Goal: Task Accomplishment & Management: Use online tool/utility

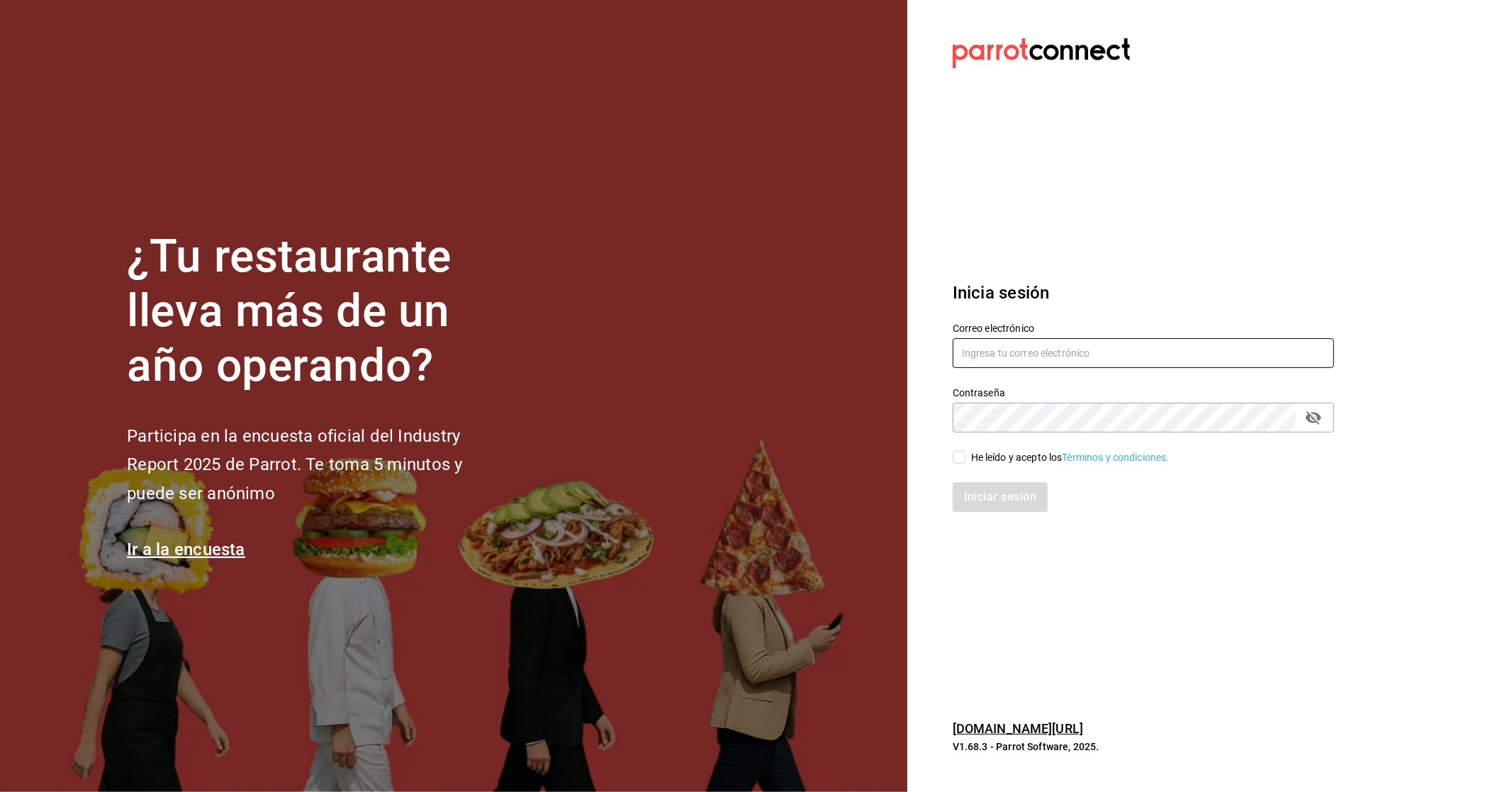
type input "belugacancun@gmail.com"
click at [988, 459] on div "He leído y acepto los Términos y condiciones." at bounding box center [1070, 457] width 198 height 15
click at [965, 459] on input "He leído y acepto los Términos y condiciones." at bounding box center [958, 457] width 13 height 13
checkbox input "true"
click at [985, 493] on button "Iniciar sesión" at bounding box center [1001, 497] width 97 height 30
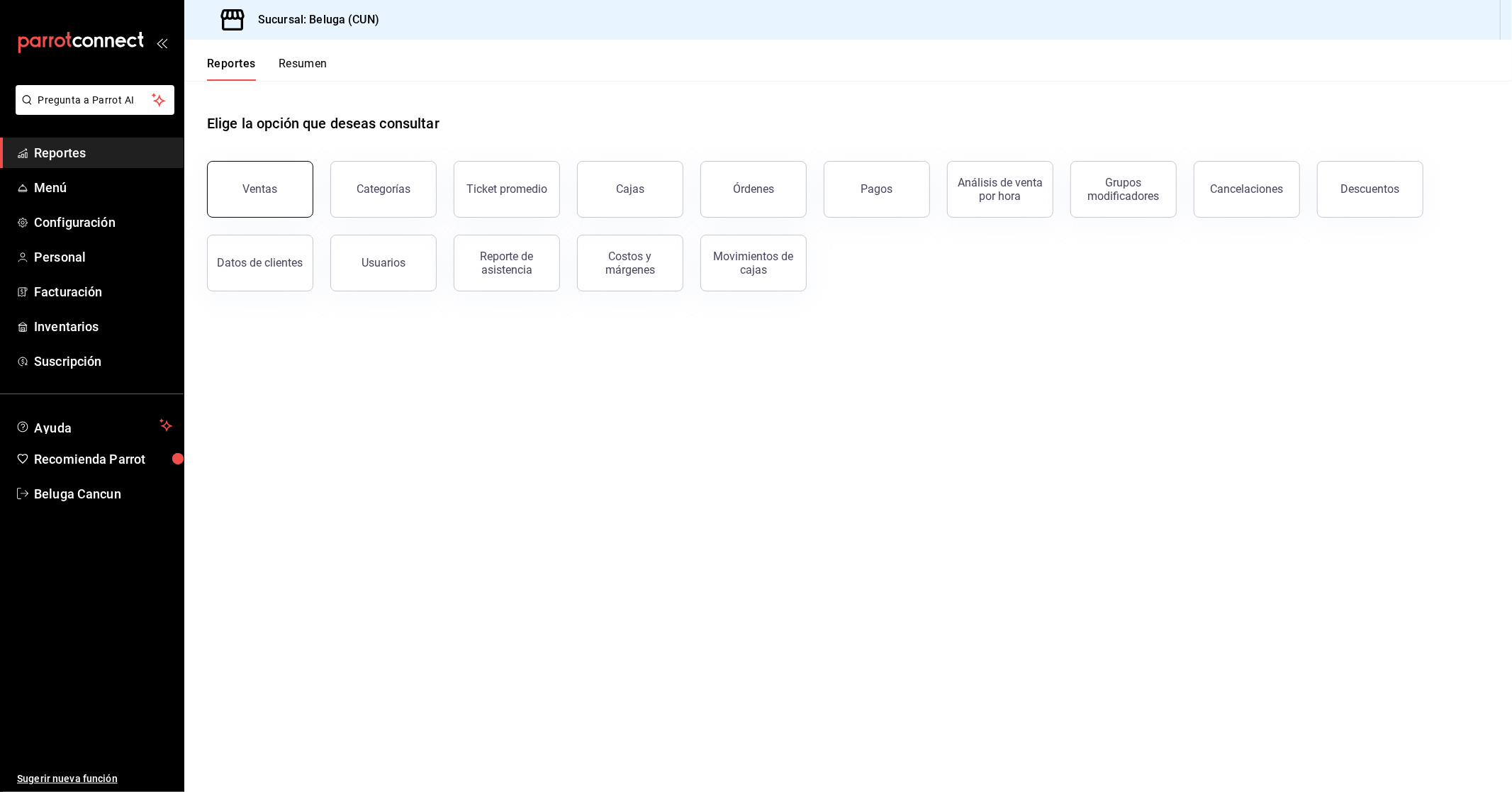
click at [232, 195] on button "Ventas" at bounding box center [260, 189] width 106 height 57
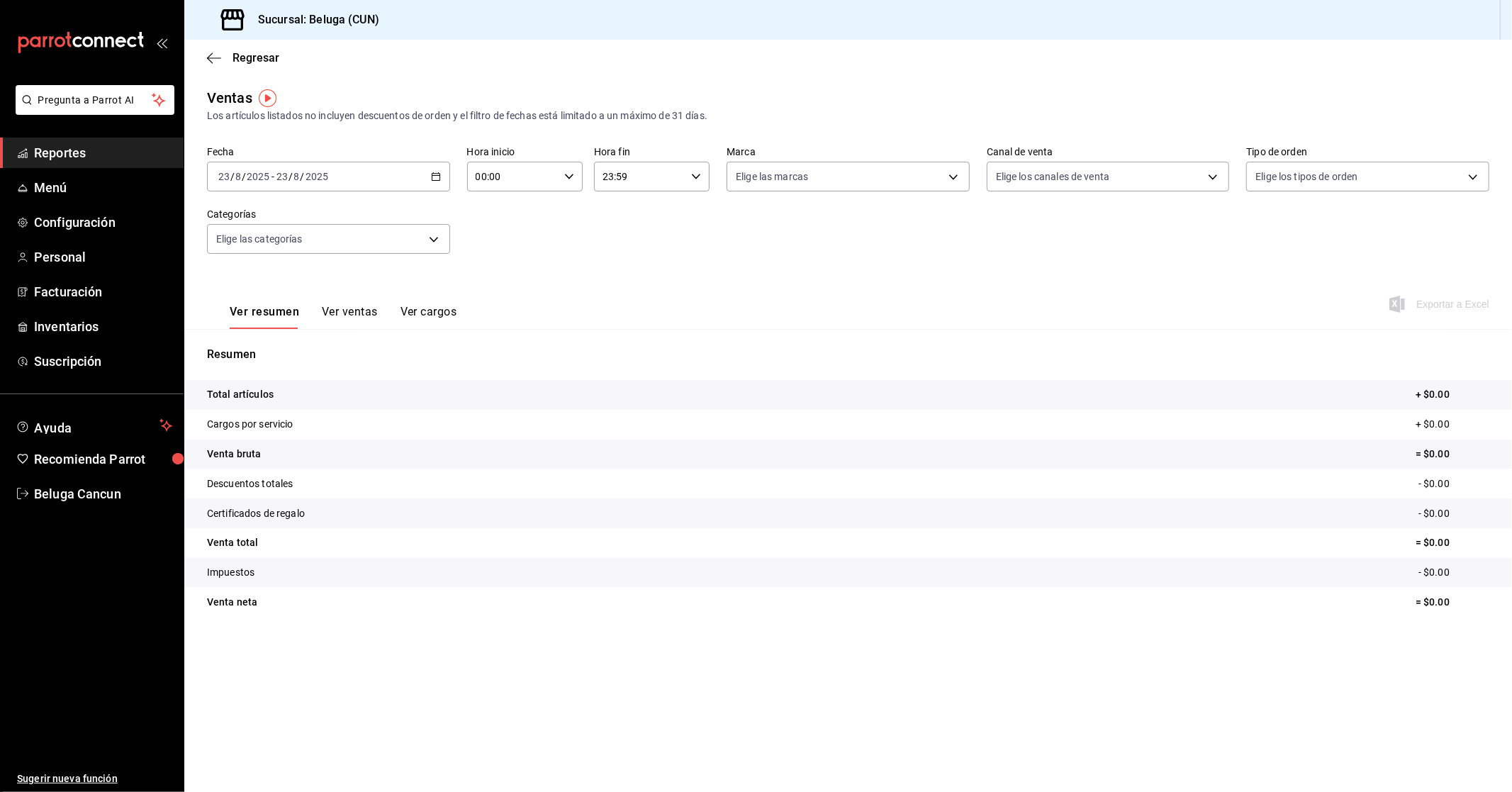
click at [409, 181] on div "[DATE] [DATE] - [DATE] [DATE]" at bounding box center [328, 176] width 243 height 30
click at [296, 343] on span "Rango de fechas" at bounding box center [273, 347] width 109 height 15
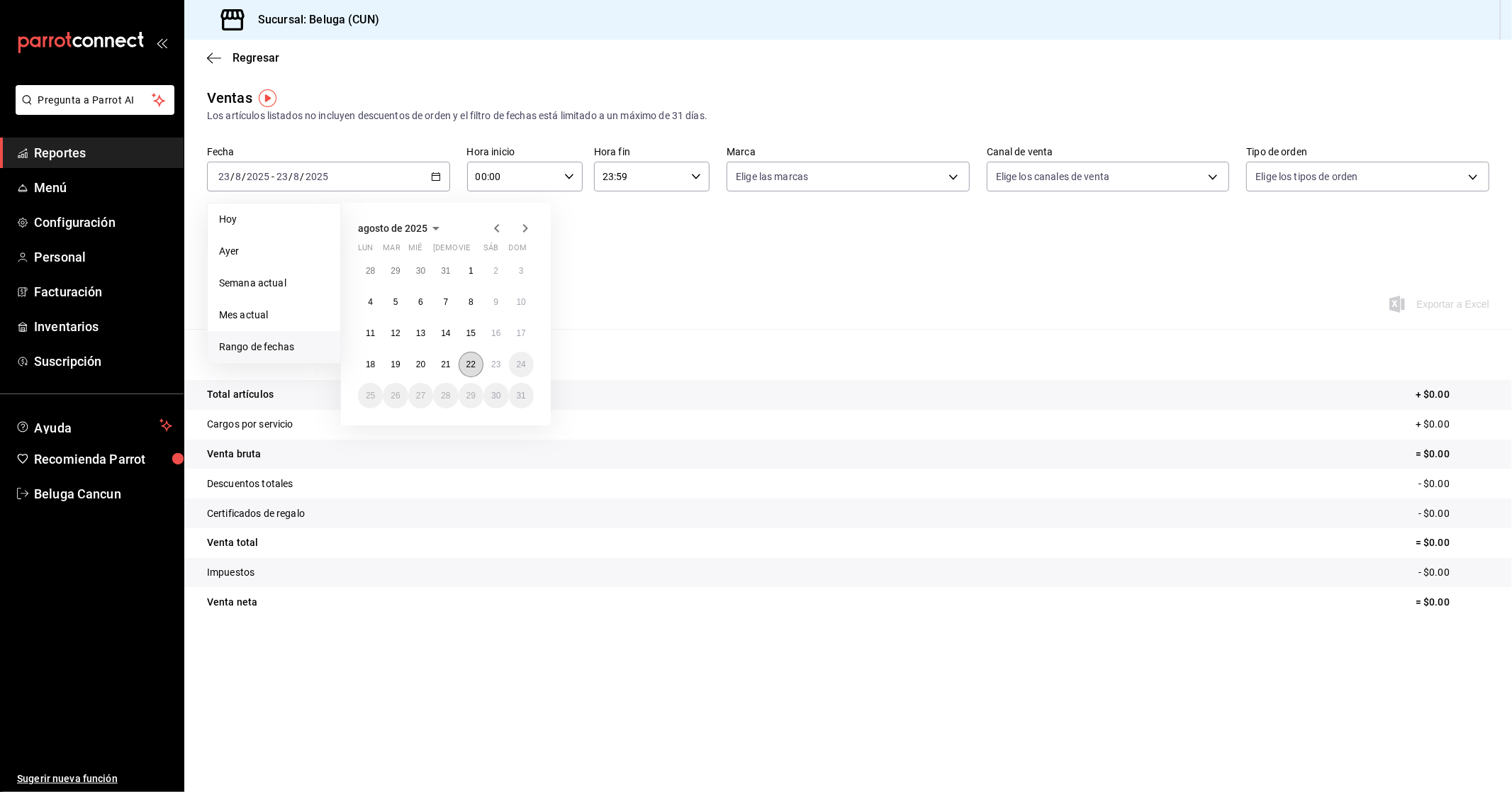
click at [472, 365] on abbr "22" at bounding box center [471, 364] width 10 height 10
click at [498, 366] on abbr "23" at bounding box center [496, 364] width 10 height 10
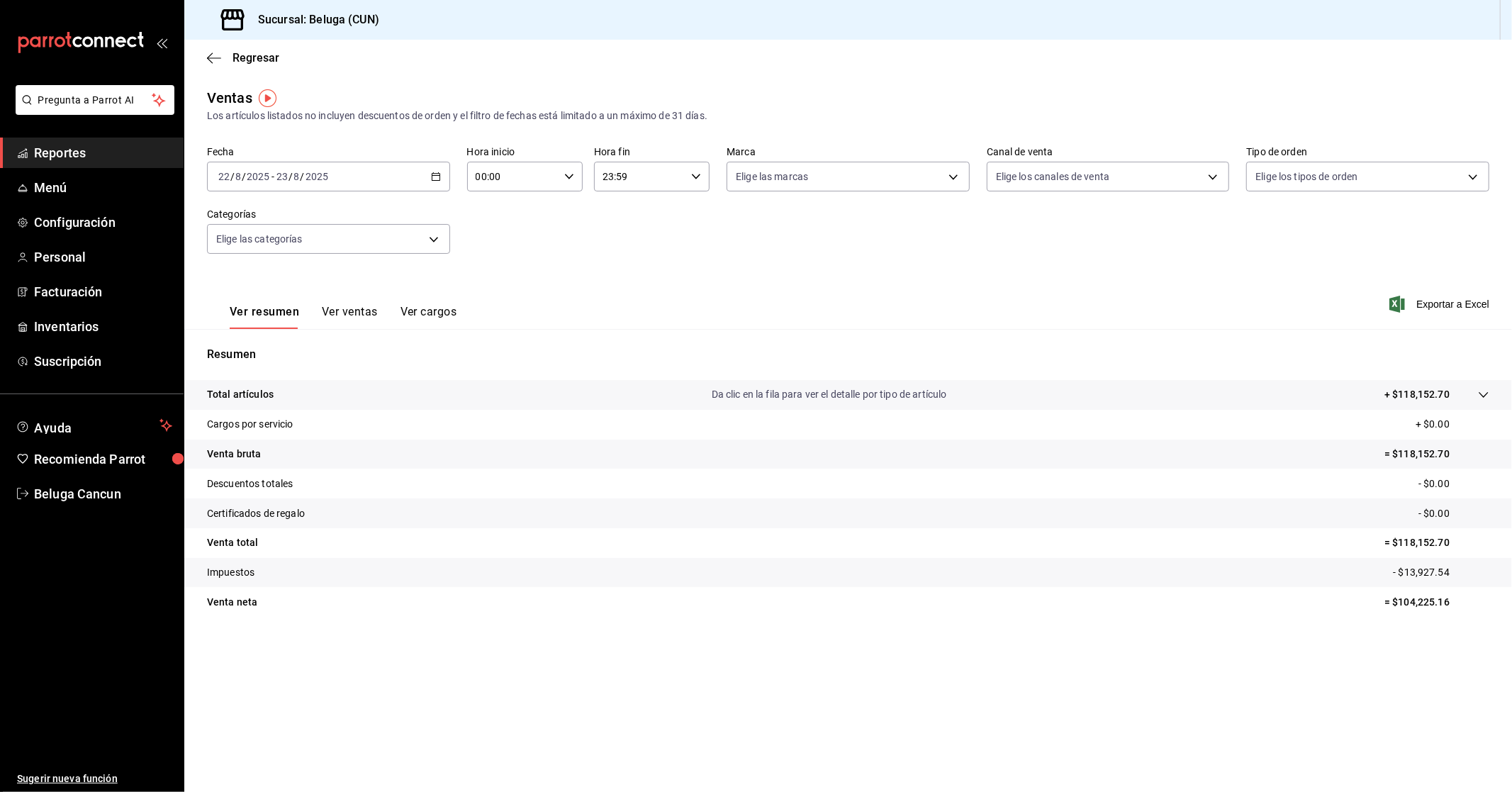
click at [527, 181] on input "00:00" at bounding box center [512, 176] width 91 height 28
click at [498, 237] on span "10" at bounding box center [496, 239] width 36 height 12
type input "10:00"
click at [748, 224] on div at bounding box center [756, 396] width 1512 height 792
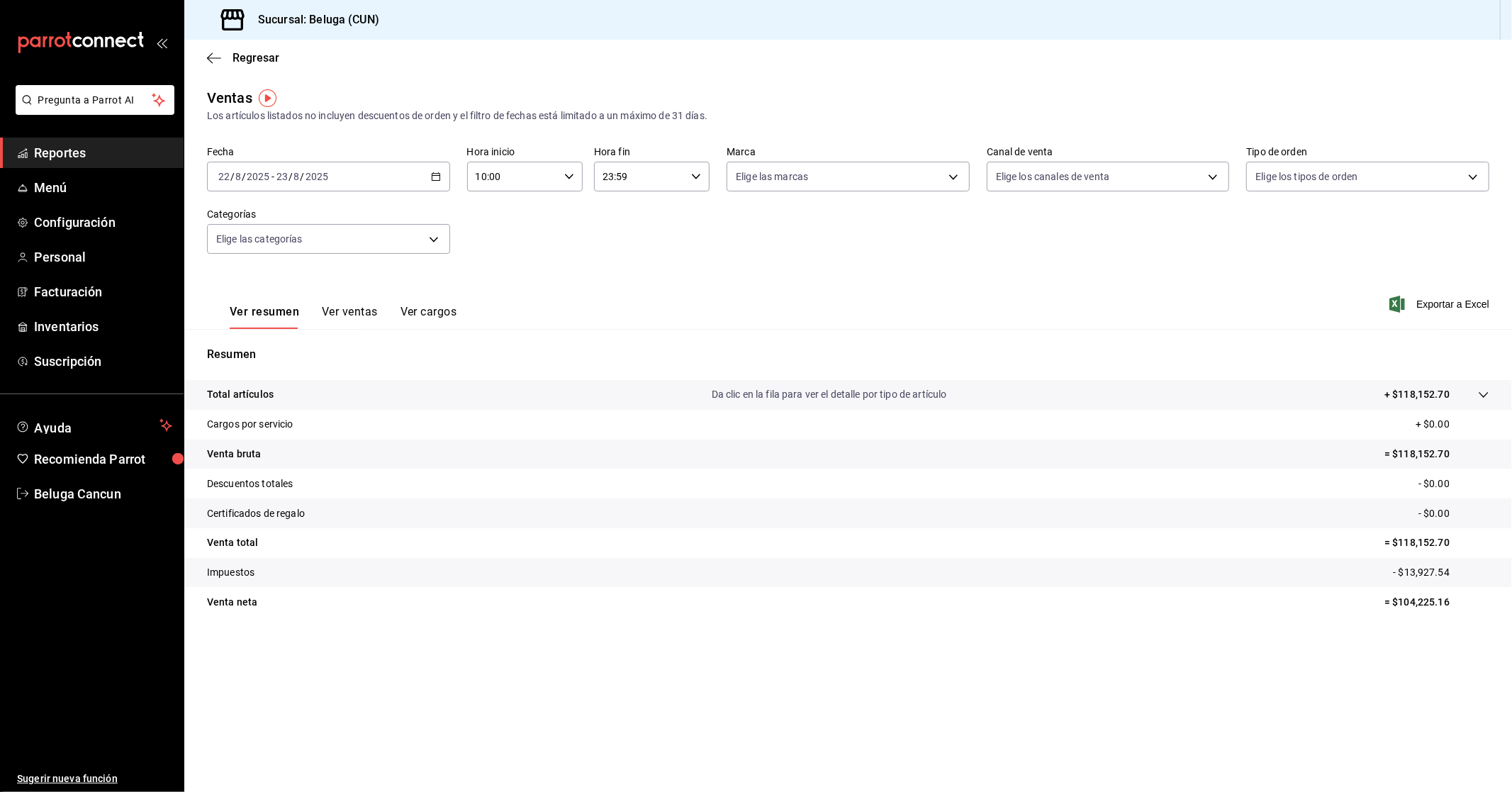
click at [655, 179] on input "23:59" at bounding box center [639, 176] width 91 height 28
click at [633, 211] on button "04" at bounding box center [622, 205] width 52 height 28
type input "04:59"
click at [1014, 263] on div at bounding box center [756, 396] width 1512 height 792
